Goal: Transaction & Acquisition: Purchase product/service

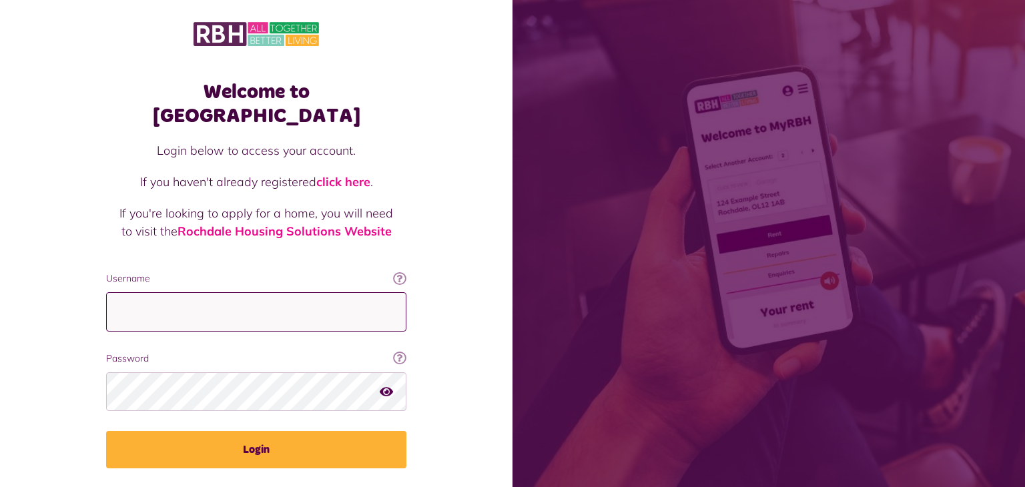
click at [136, 292] on input "Username" at bounding box center [256, 311] width 300 height 39
type input "**********"
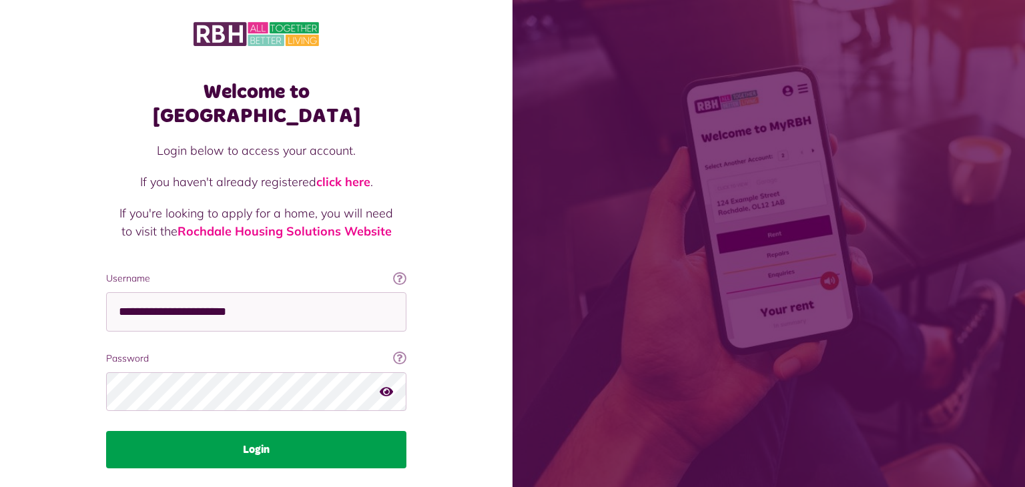
click at [308, 431] on button "Login" at bounding box center [256, 449] width 300 height 37
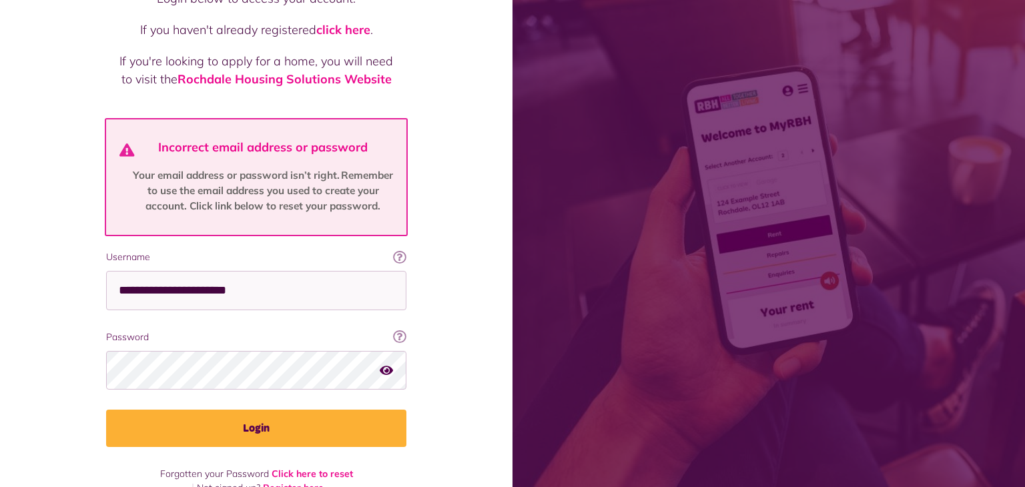
scroll to position [154, 0]
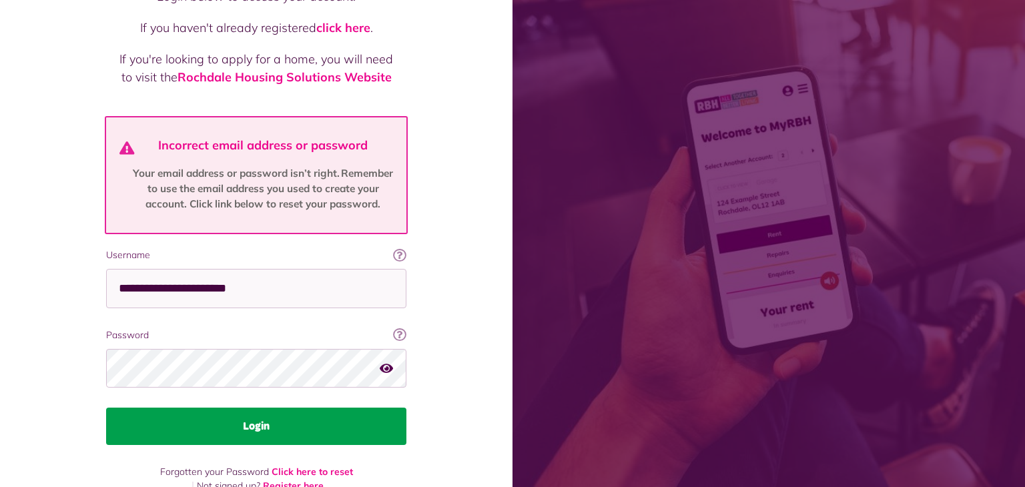
click at [298, 409] on button "Login" at bounding box center [256, 426] width 300 height 37
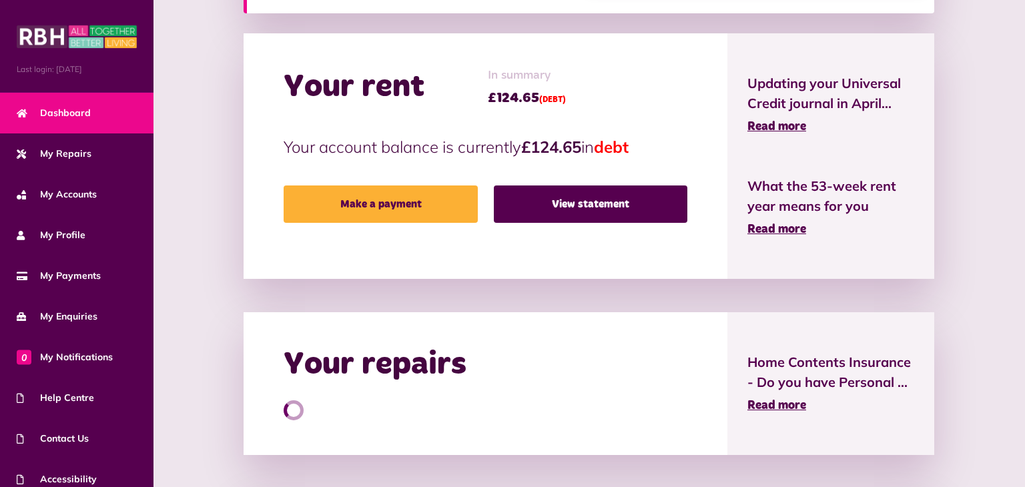
scroll to position [301, 0]
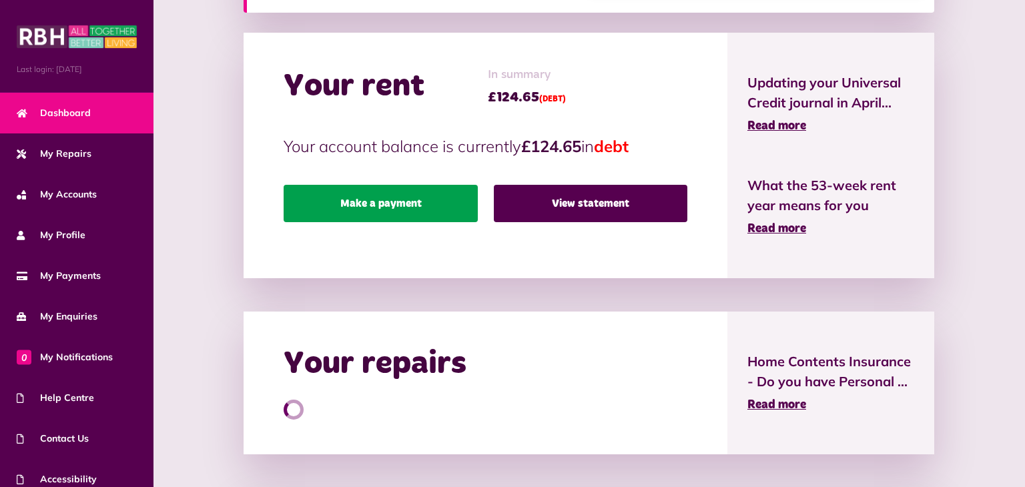
click at [431, 212] on link "Make a payment" at bounding box center [381, 203] width 194 height 37
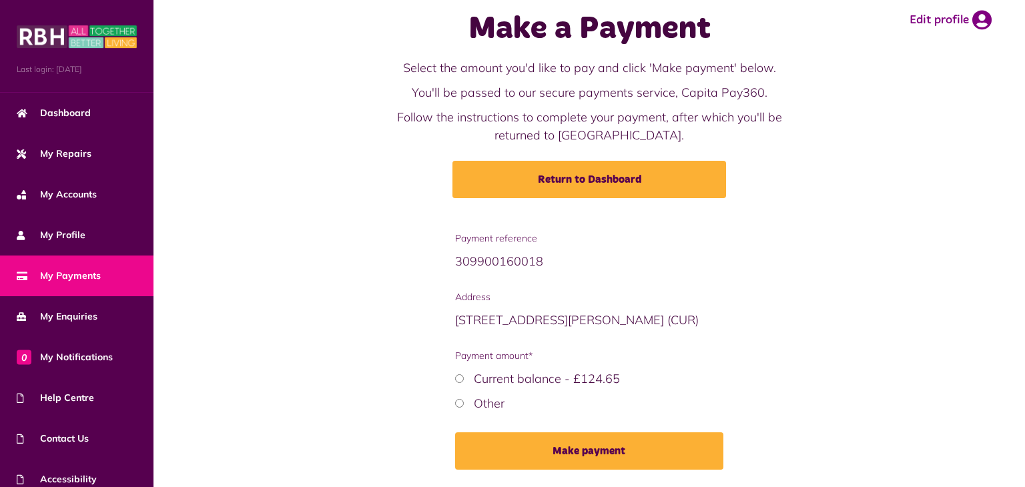
scroll to position [66, 0]
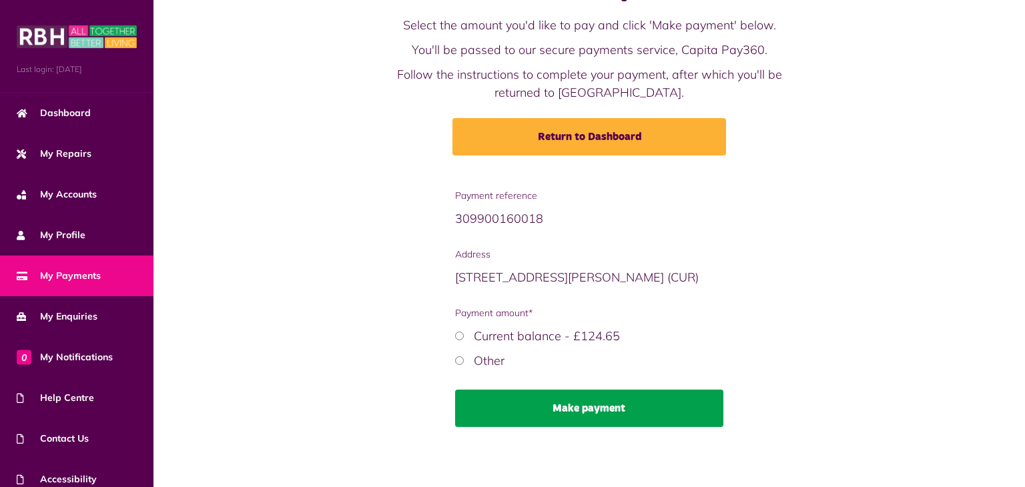
click at [649, 423] on button "Make payment" at bounding box center [589, 408] width 268 height 37
